Goal: Task Accomplishment & Management: Complete application form

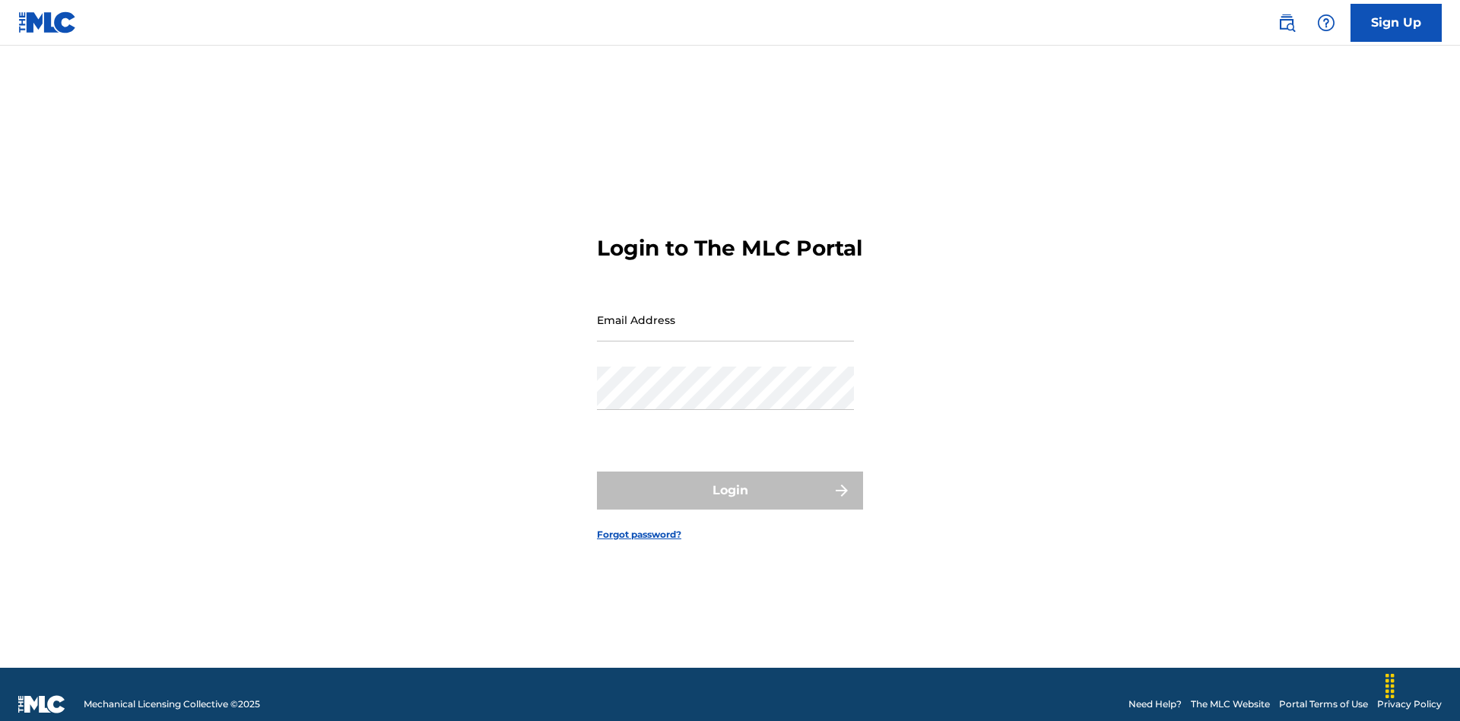
scroll to position [20, 0]
click at [725, 312] on input "Email Address" at bounding box center [725, 319] width 257 height 43
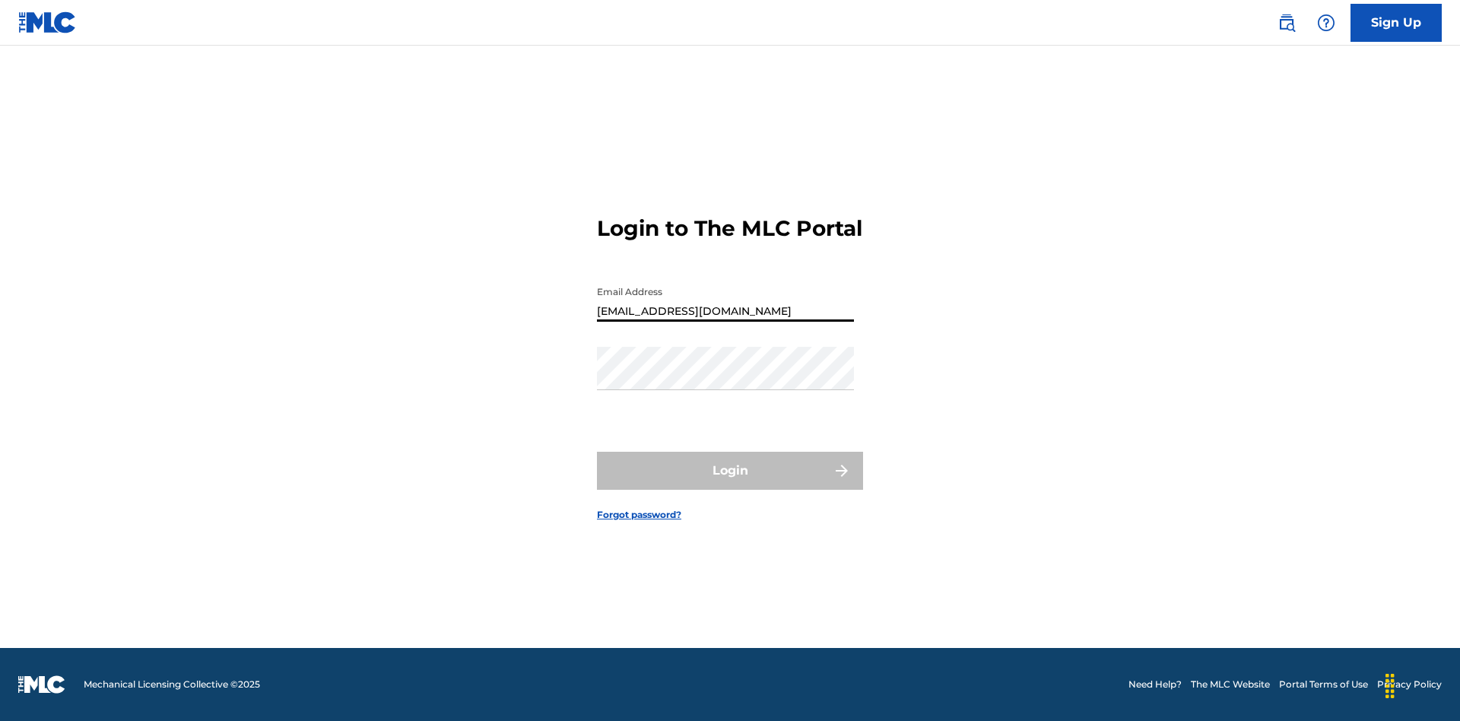
type input "[EMAIL_ADDRESS][DOMAIN_NAME]"
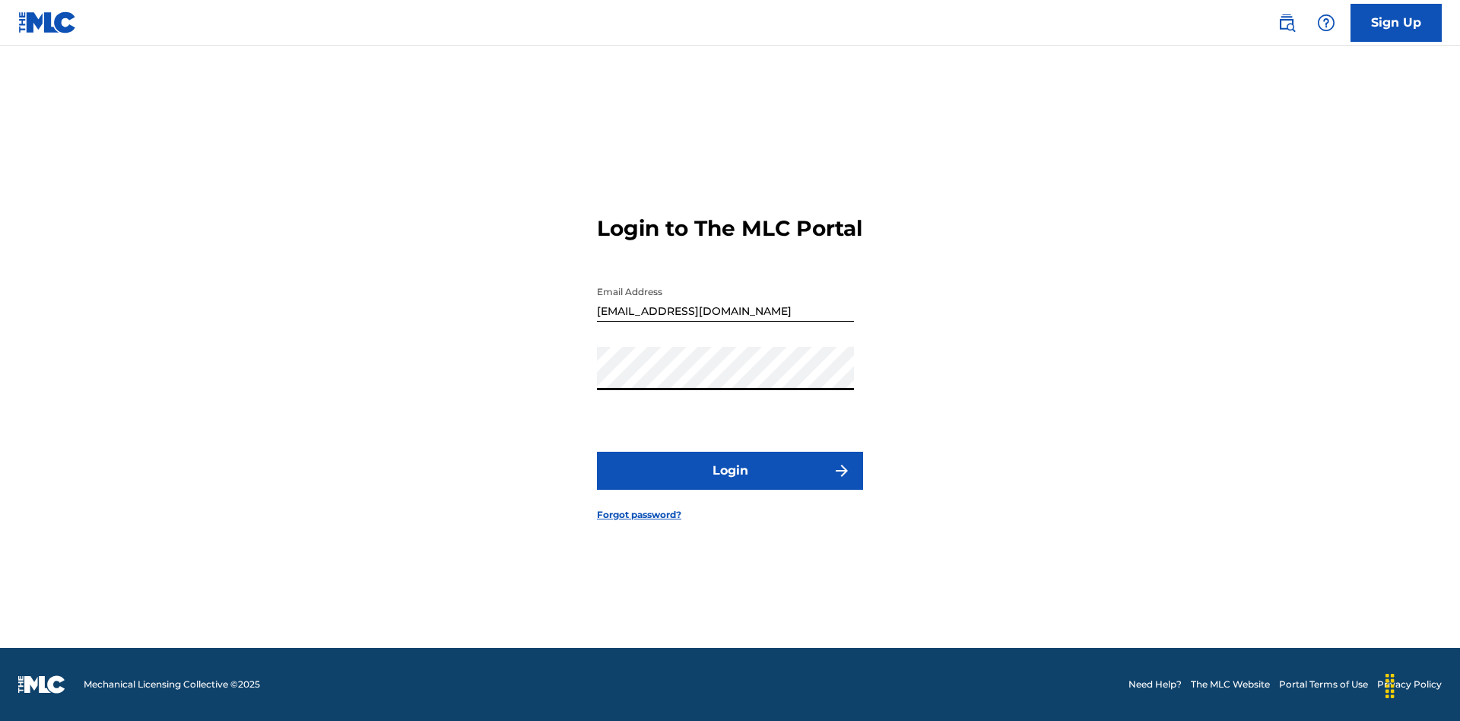
click at [730, 484] on button "Login" at bounding box center [730, 471] width 266 height 38
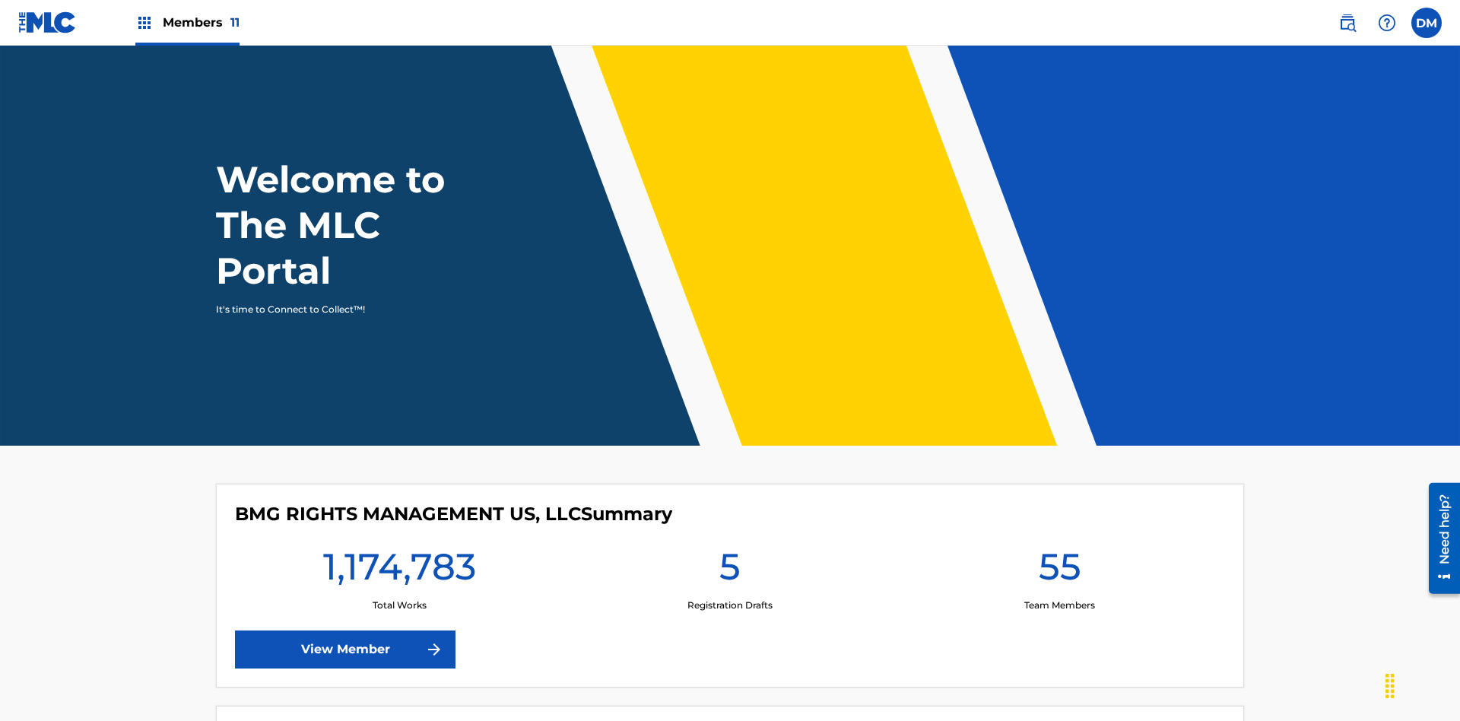
scroll to position [65, 0]
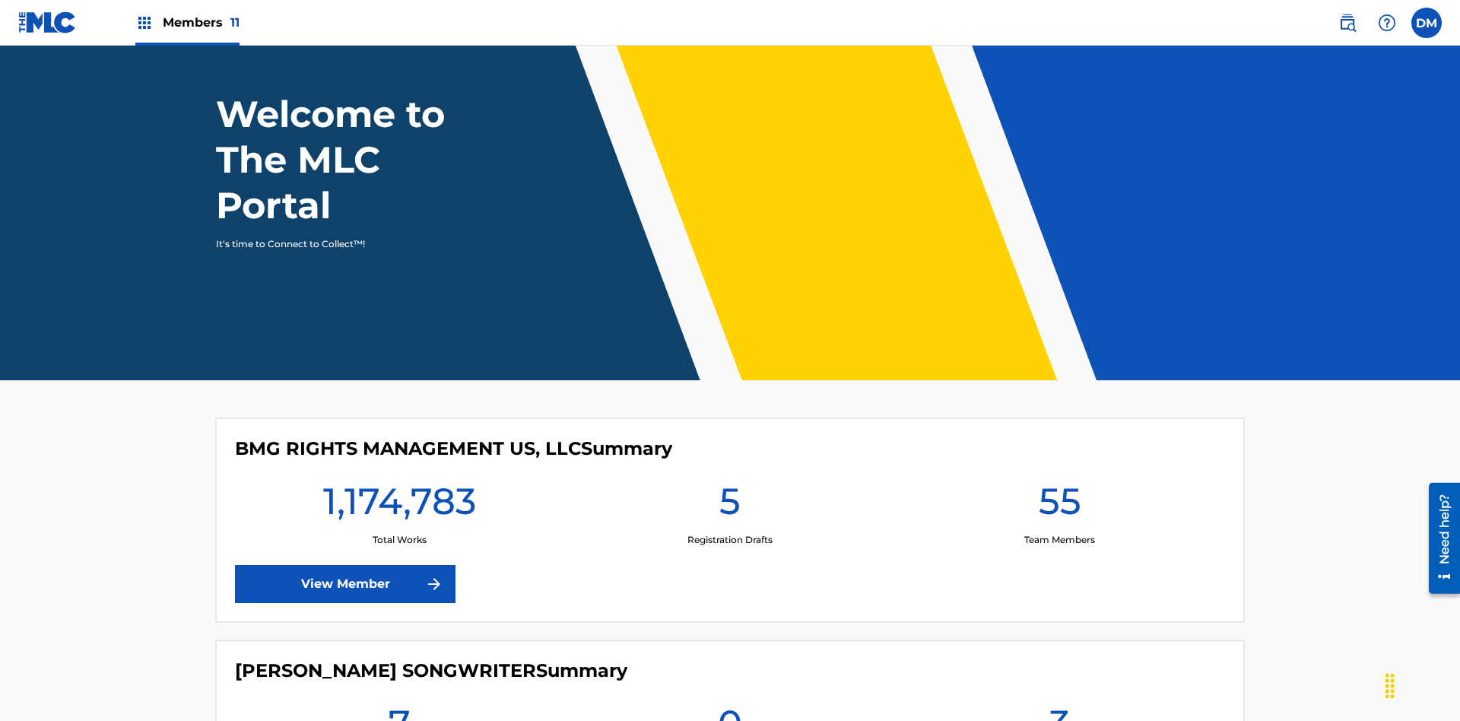
click at [187, 22] on span "Members 11" at bounding box center [201, 22] width 77 height 17
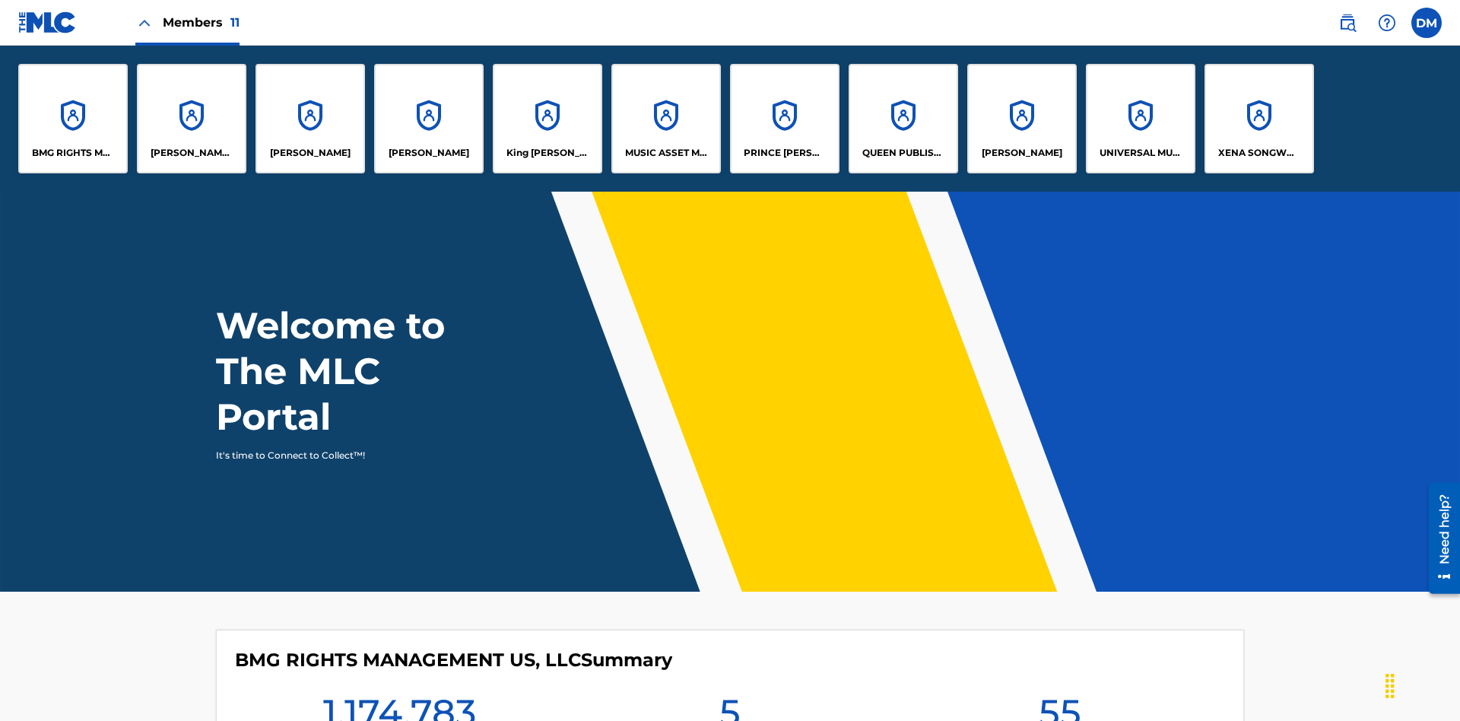
click at [902, 153] on p "QUEEN PUBLISHA" at bounding box center [903, 153] width 83 height 14
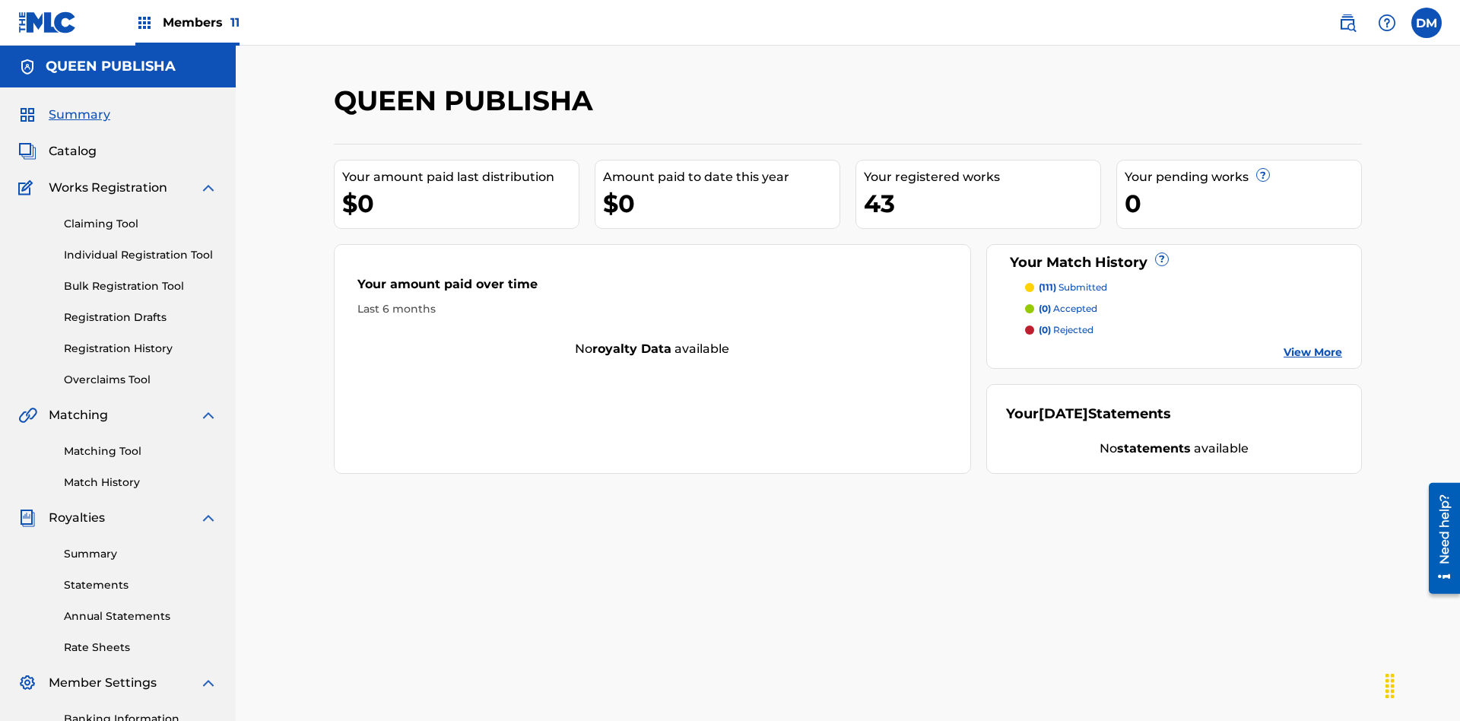
click at [141, 216] on link "Claiming Tool" at bounding box center [141, 224] width 154 height 16
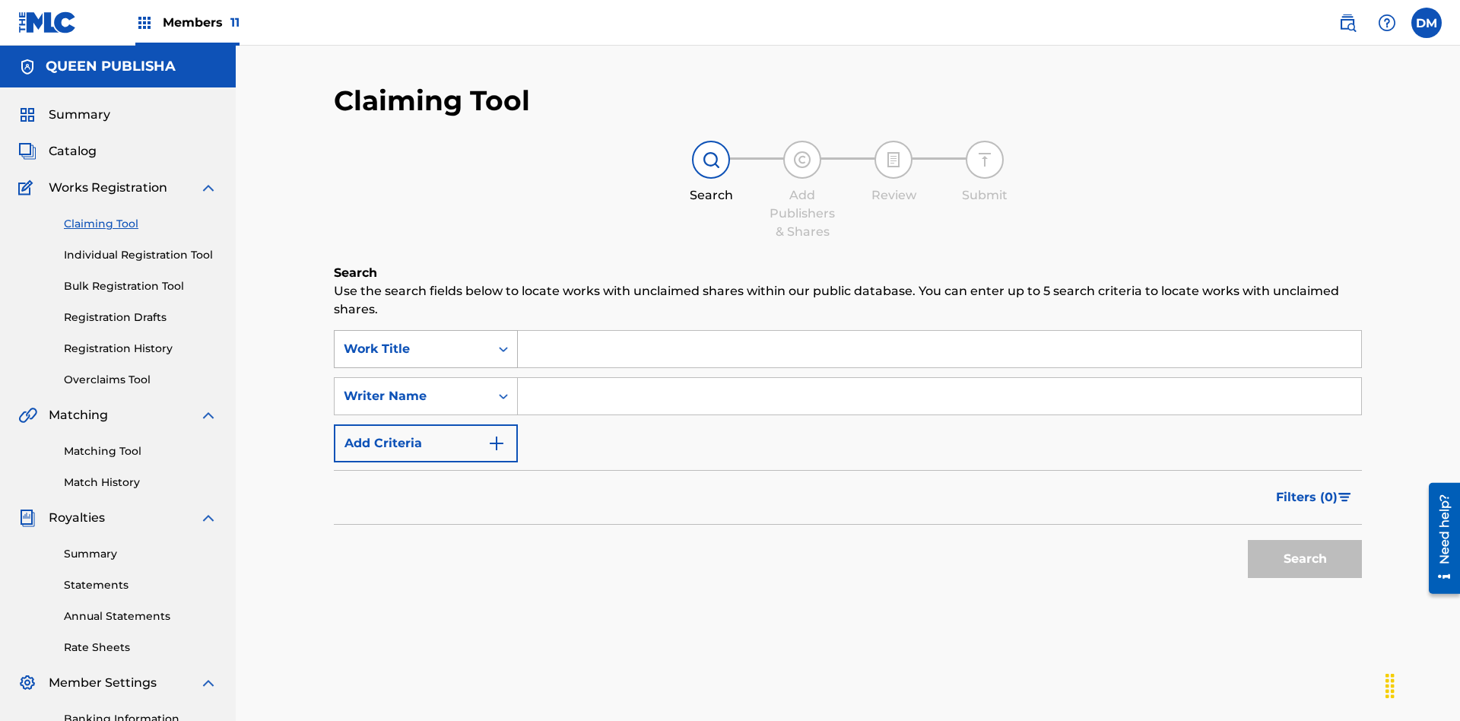
click at [412, 340] on div "Work Title" at bounding box center [412, 349] width 137 height 18
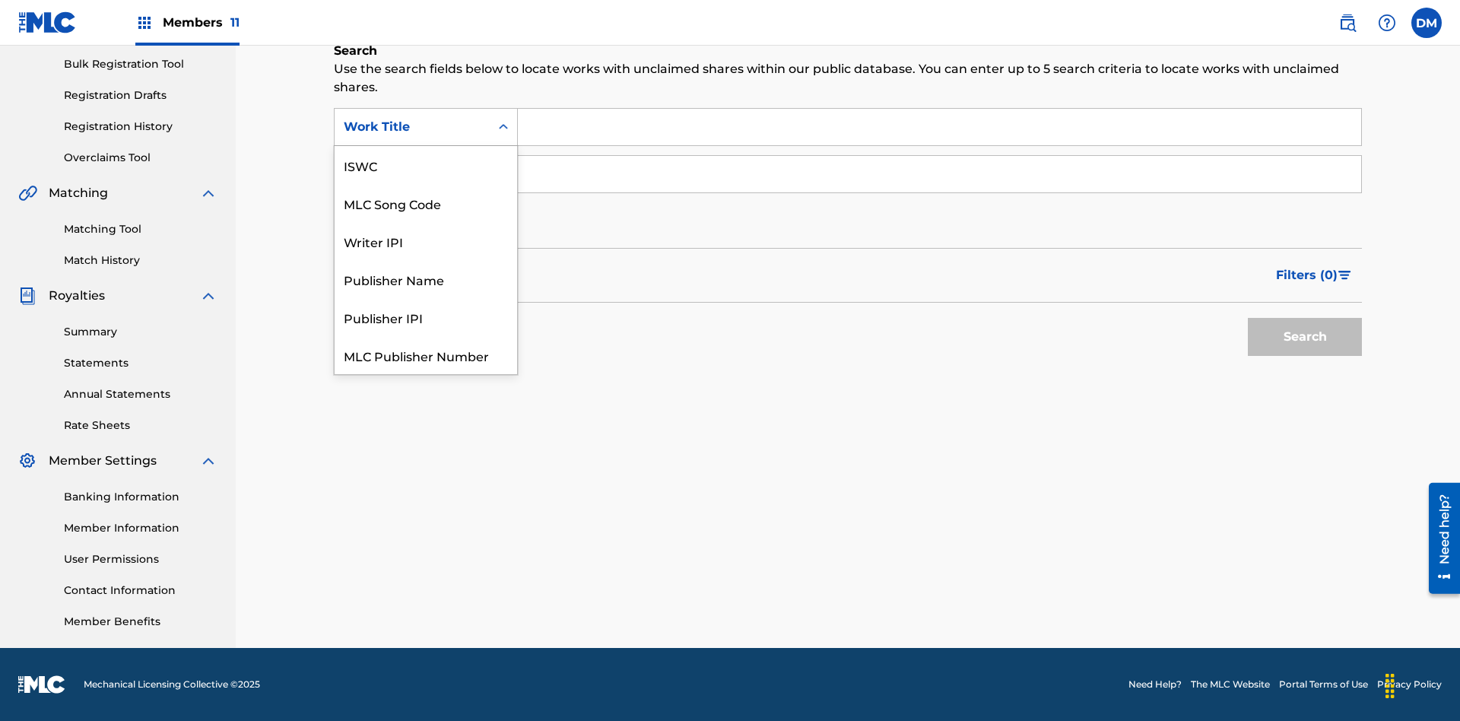
scroll to position [38, 0]
click at [426, 165] on div "MLC Song Code" at bounding box center [426, 165] width 182 height 38
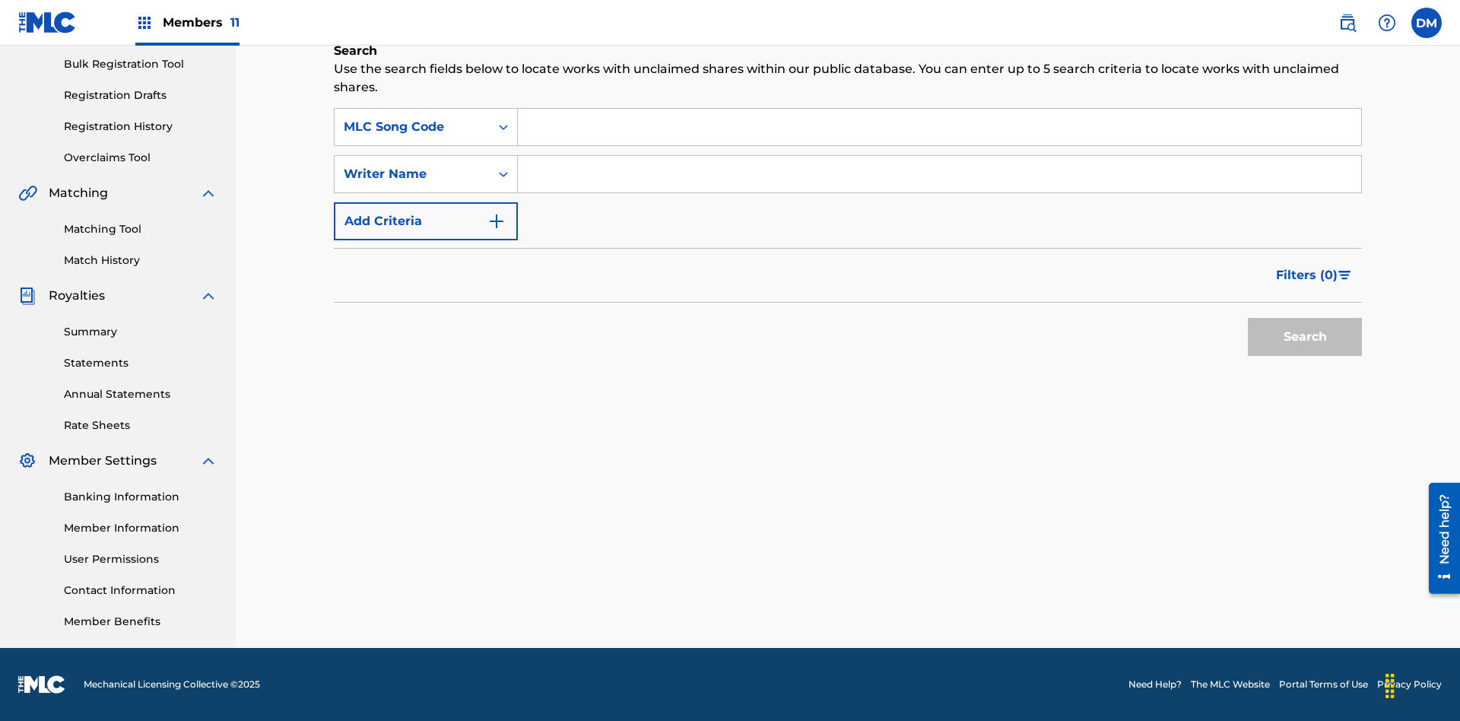
click at [939, 127] on input "Search Form" at bounding box center [939, 127] width 843 height 36
type input "OC72G2"
click at [1305, 337] on button "Search" at bounding box center [1305, 337] width 114 height 38
click at [1307, 275] on span "Filters ( 0 )" at bounding box center [1307, 275] width 62 height 18
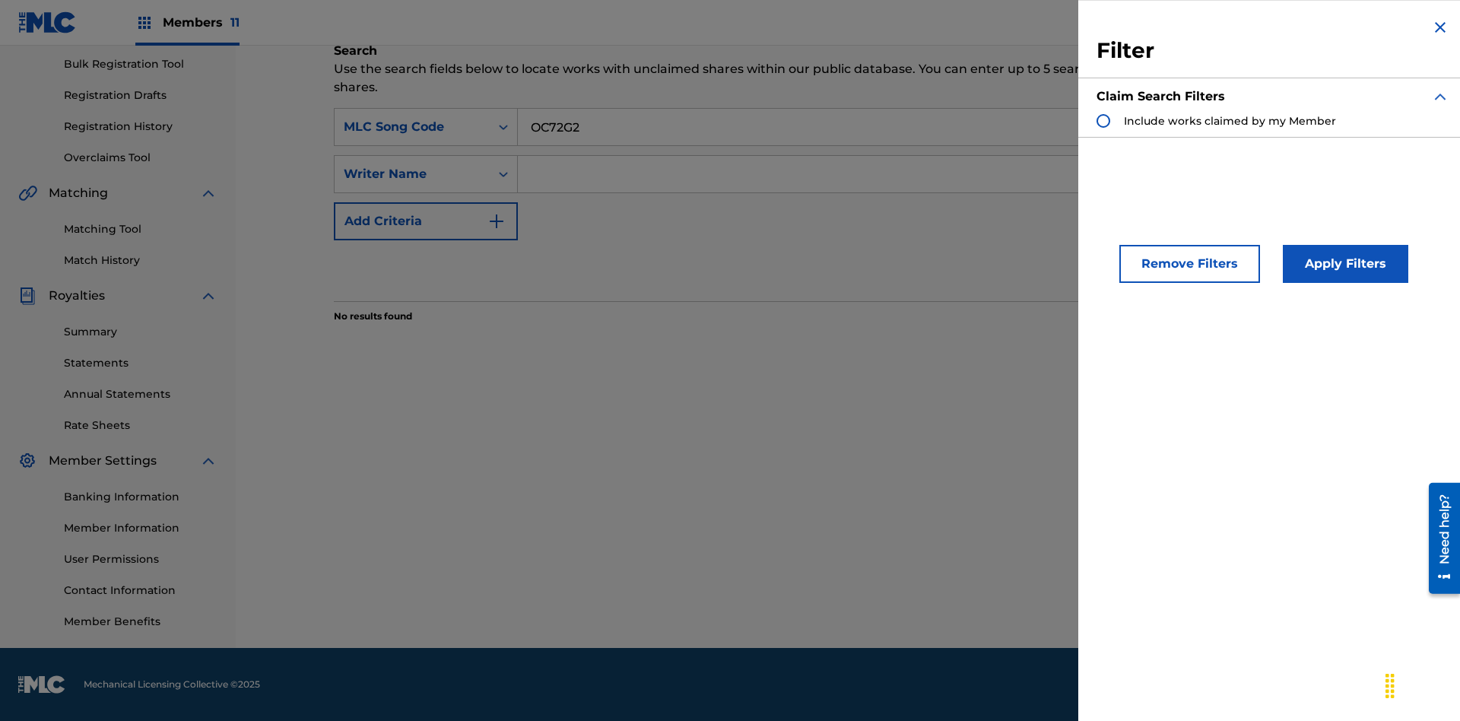
click at [1103, 121] on div "Search Form" at bounding box center [1103, 121] width 14 height 14
click at [1343, 264] on button "Apply Filters" at bounding box center [1345, 264] width 125 height 38
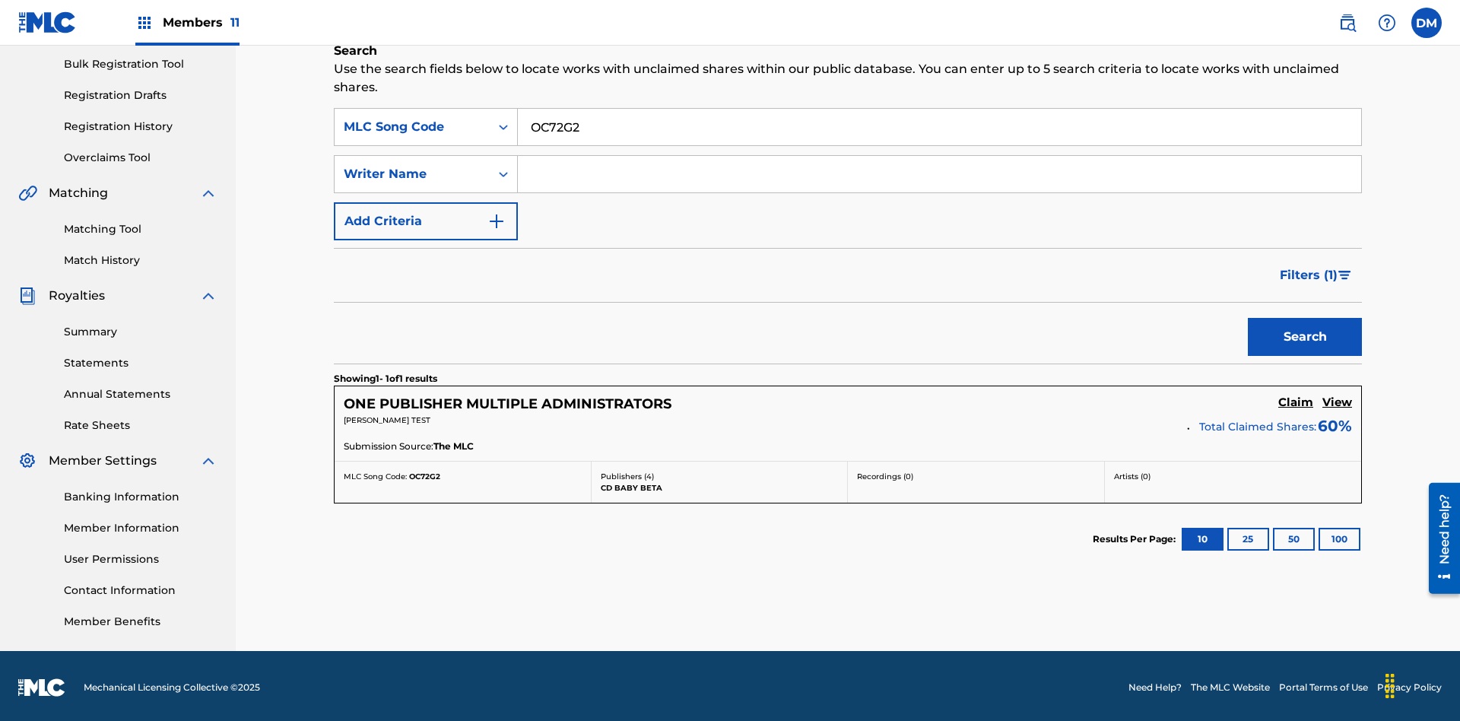
click at [1337, 399] on h5 "View" at bounding box center [1337, 402] width 30 height 14
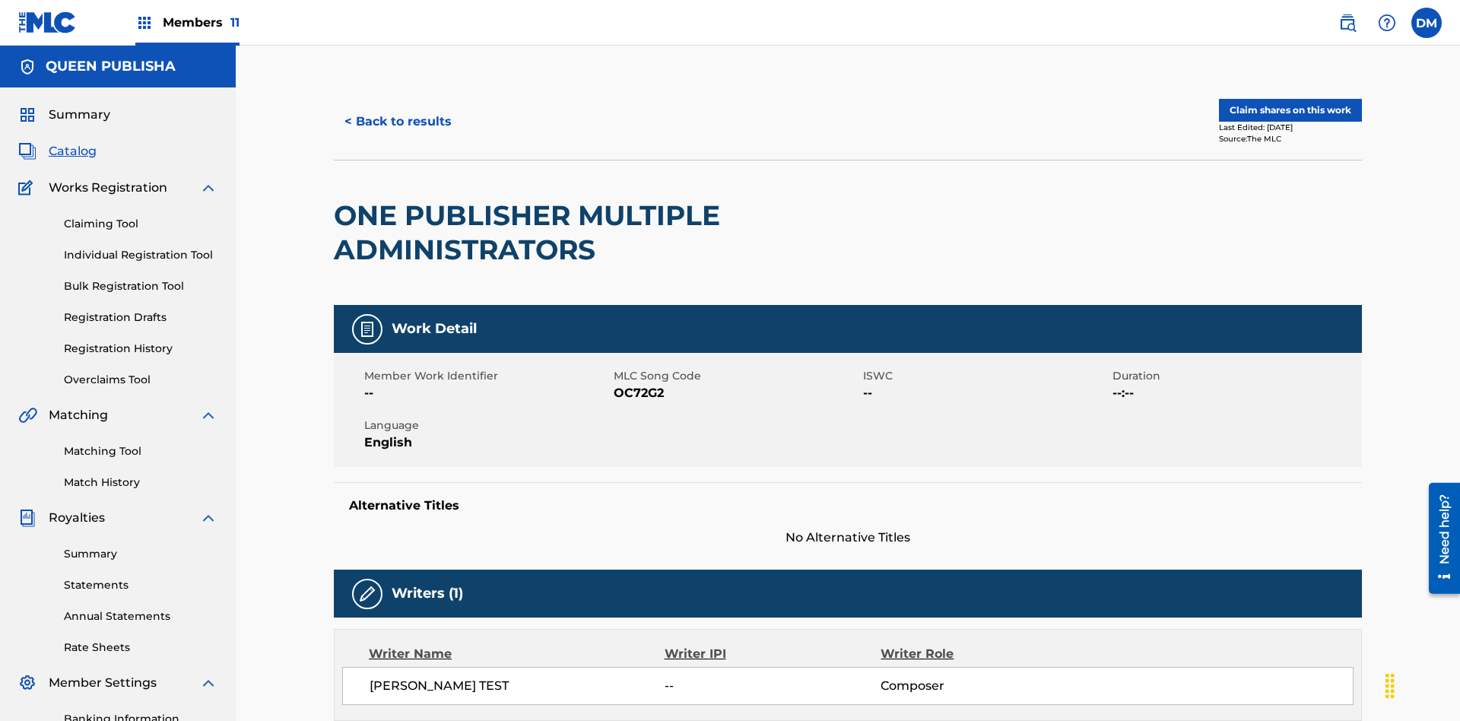
scroll to position [8, 0]
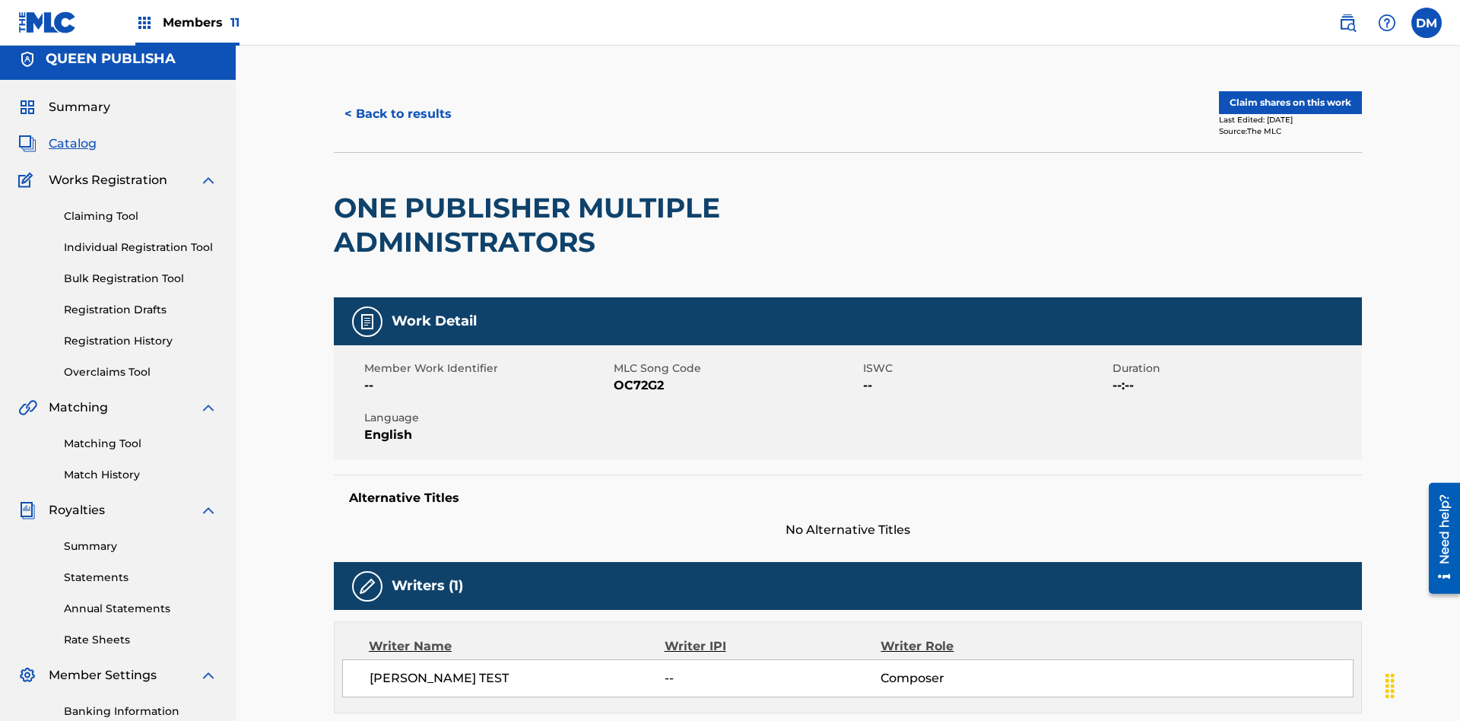
click at [1289, 103] on button "Claim shares on this work" at bounding box center [1290, 102] width 143 height 23
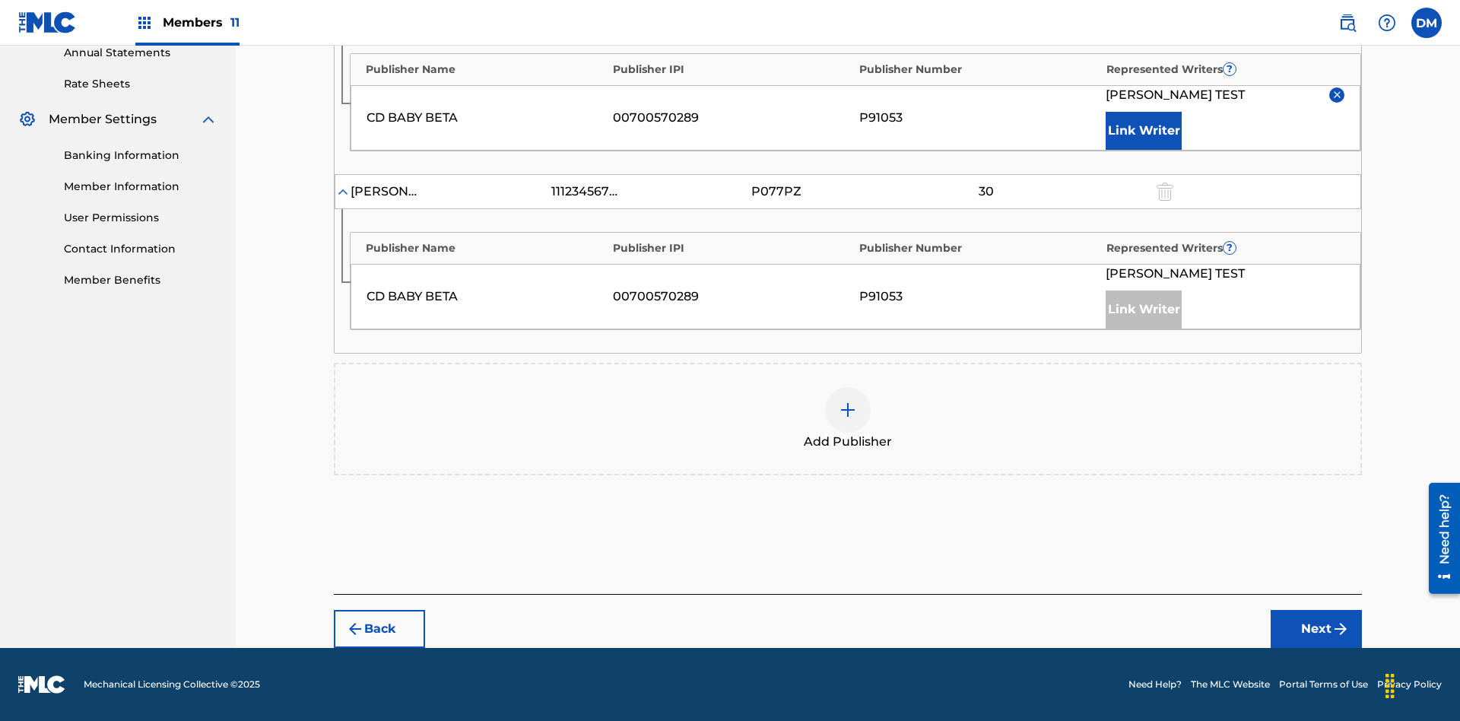
click at [985, 22] on input "30" at bounding box center [986, 11] width 68 height 21
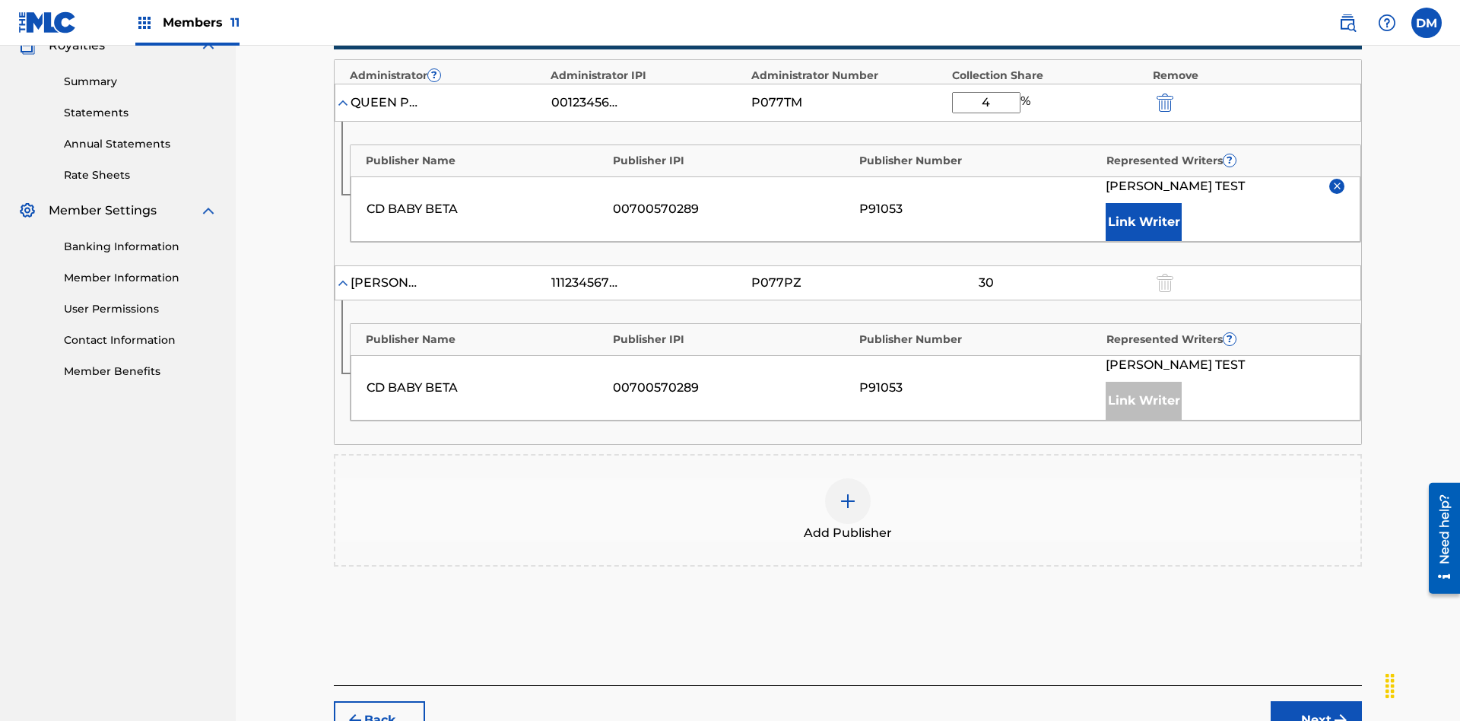
type input "41"
click at [1316, 701] on button "Next" at bounding box center [1315, 720] width 91 height 38
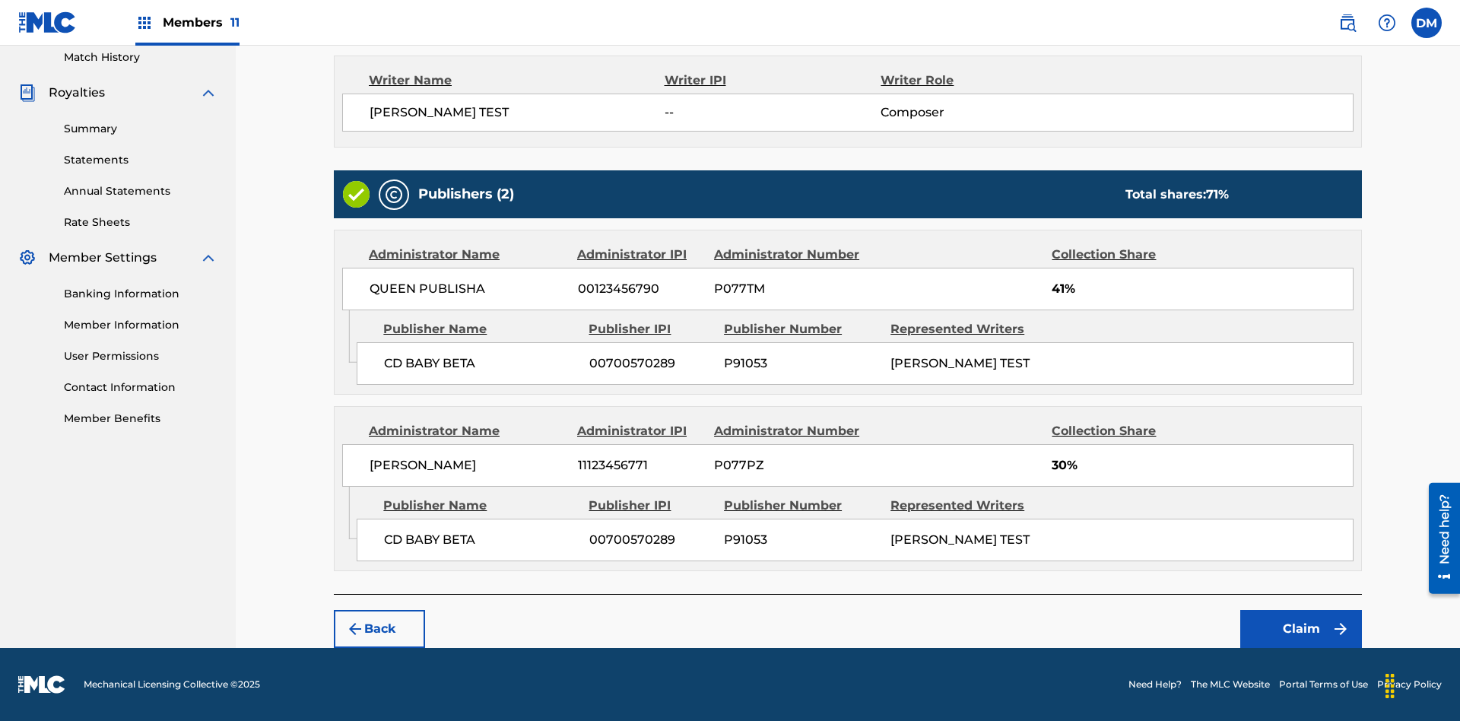
scroll to position [425, 0]
click at [1301, 629] on button "Claim" at bounding box center [1301, 629] width 122 height 38
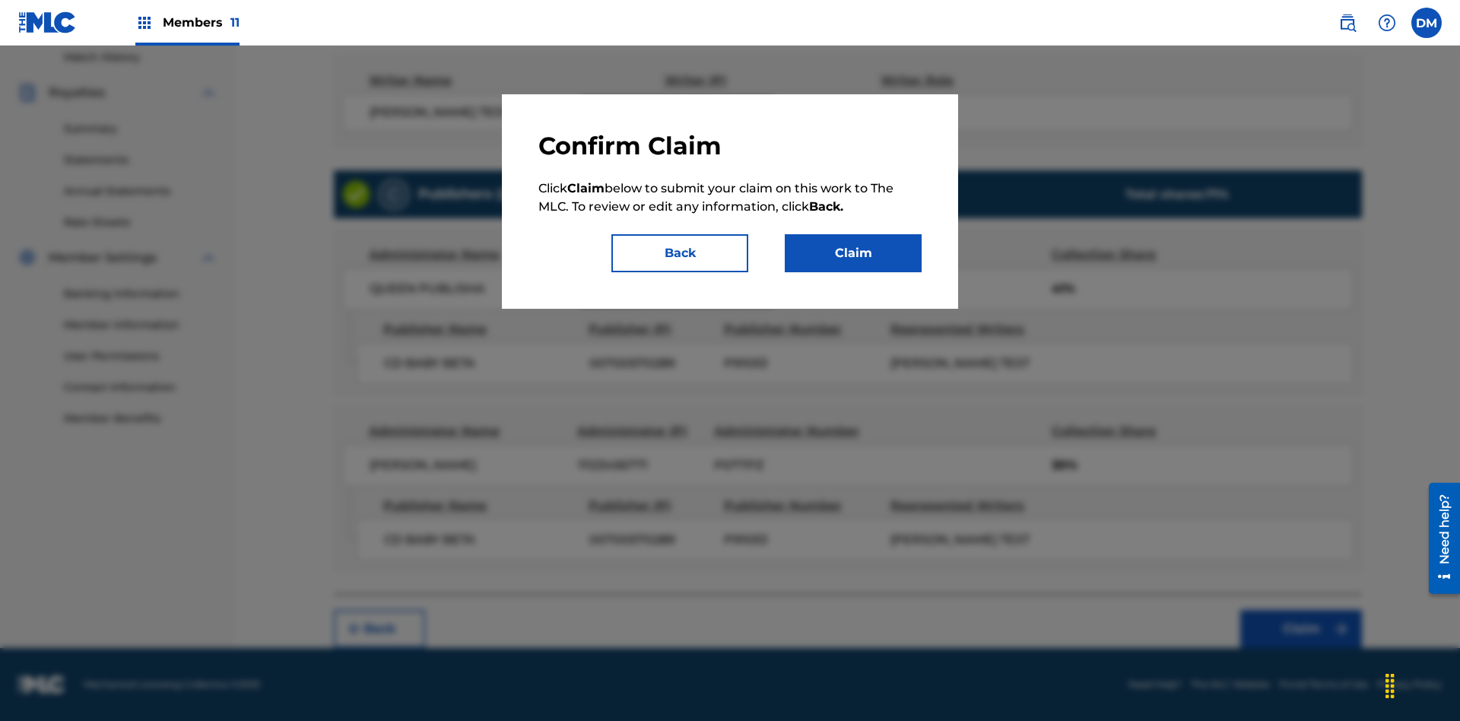
click at [853, 253] on button "Claim" at bounding box center [853, 253] width 137 height 38
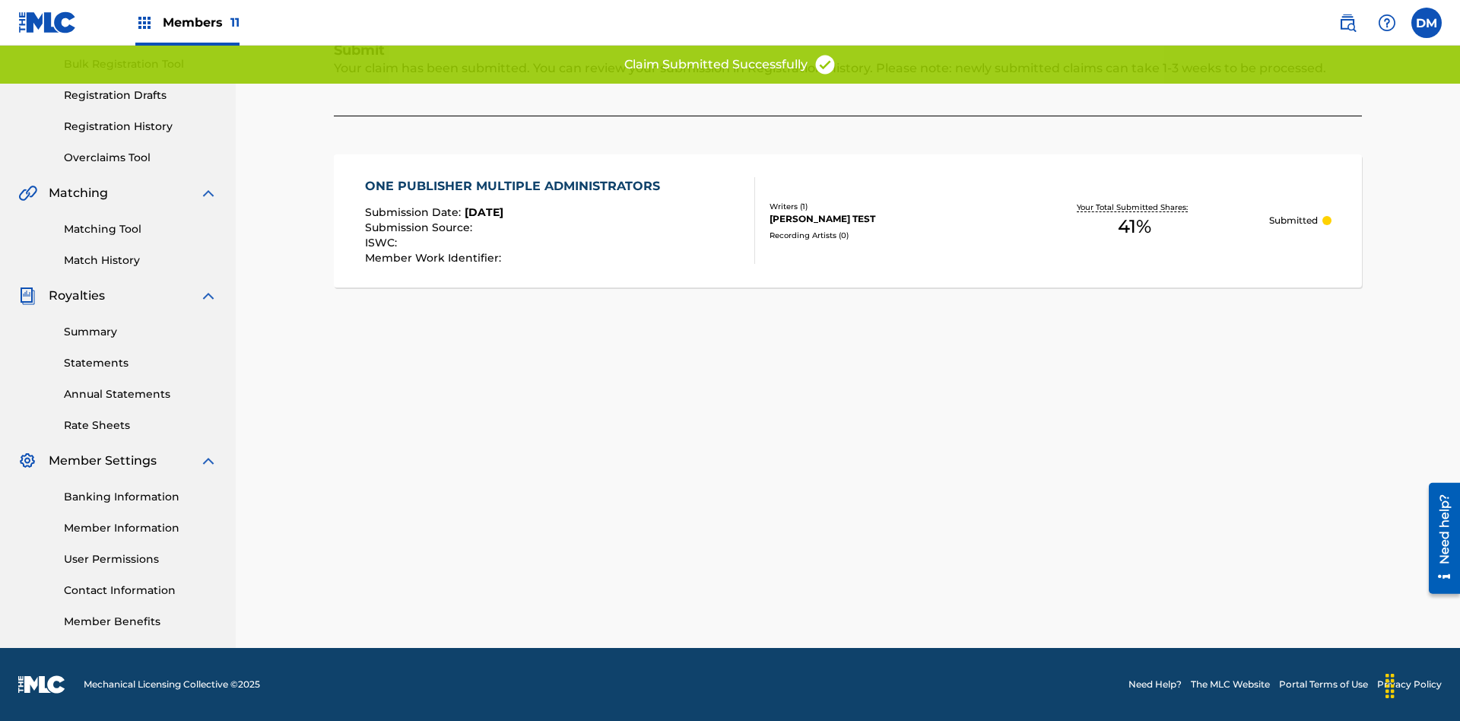
scroll to position [222, 0]
click at [141, 126] on link "Registration History" at bounding box center [141, 127] width 154 height 16
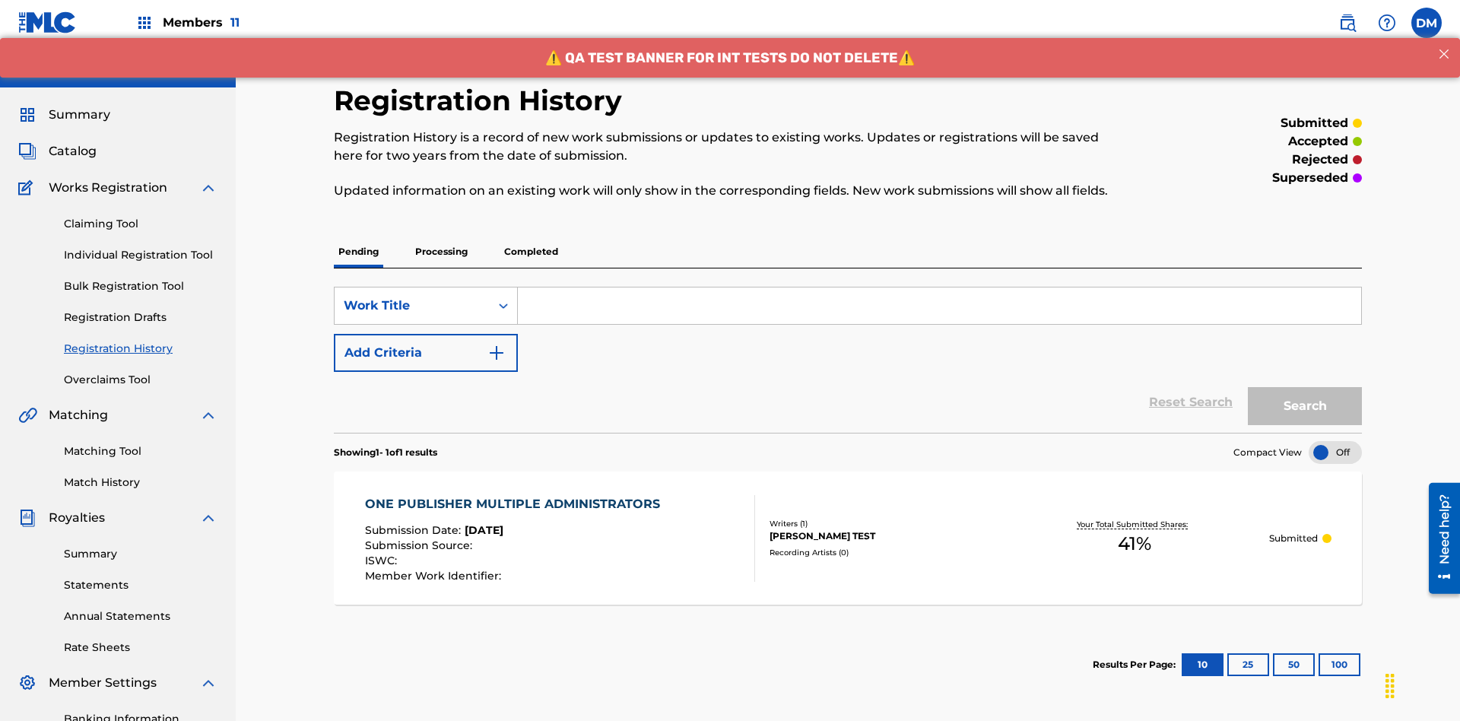
click at [939, 287] on input "Search Form" at bounding box center [939, 305] width 843 height 36
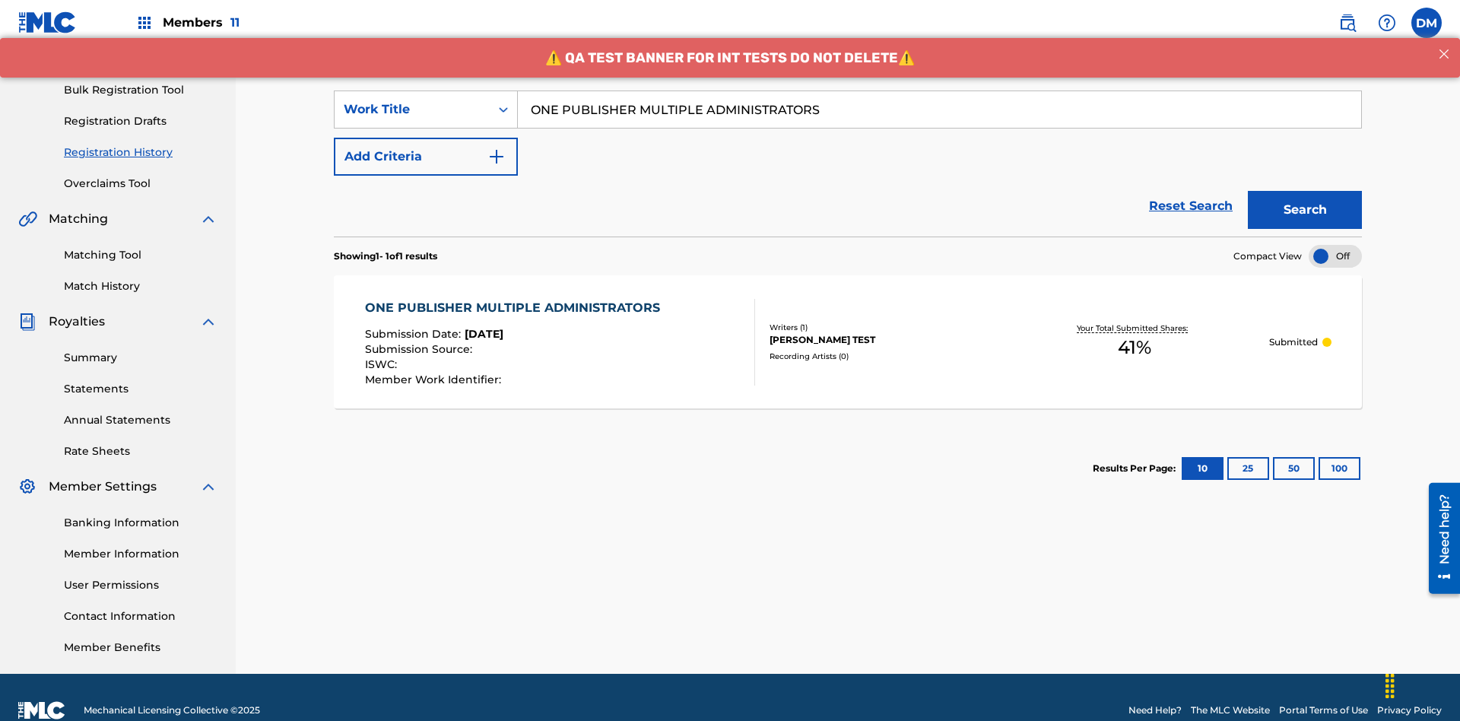
type input "ONE PUBLISHER MULTIPLE ADMINISTRATORS"
click at [1305, 191] on button "Search" at bounding box center [1305, 210] width 114 height 38
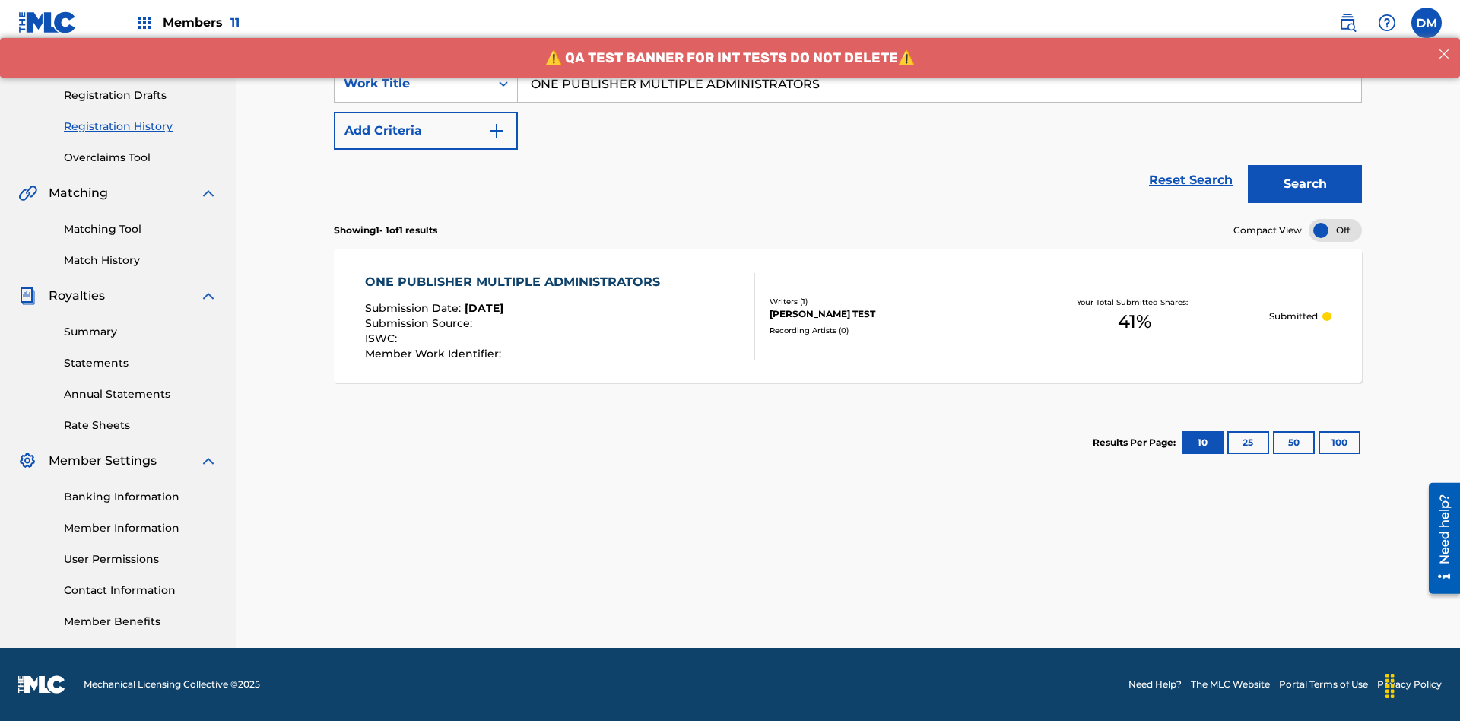
click at [848, 316] on div "[PERSON_NAME] TEST" at bounding box center [884, 314] width 230 height 14
